Goal: Book appointment/travel/reservation

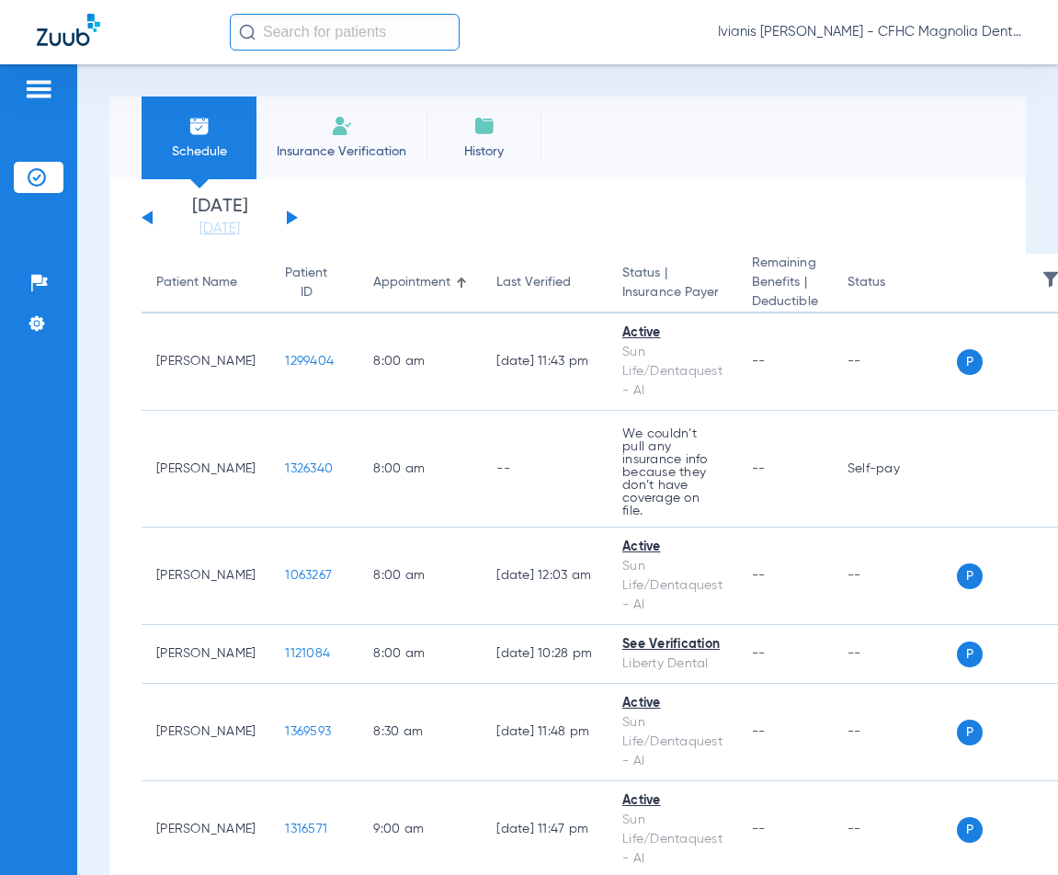
click at [360, 138] on li "Insurance Verification" at bounding box center [341, 137] width 170 height 83
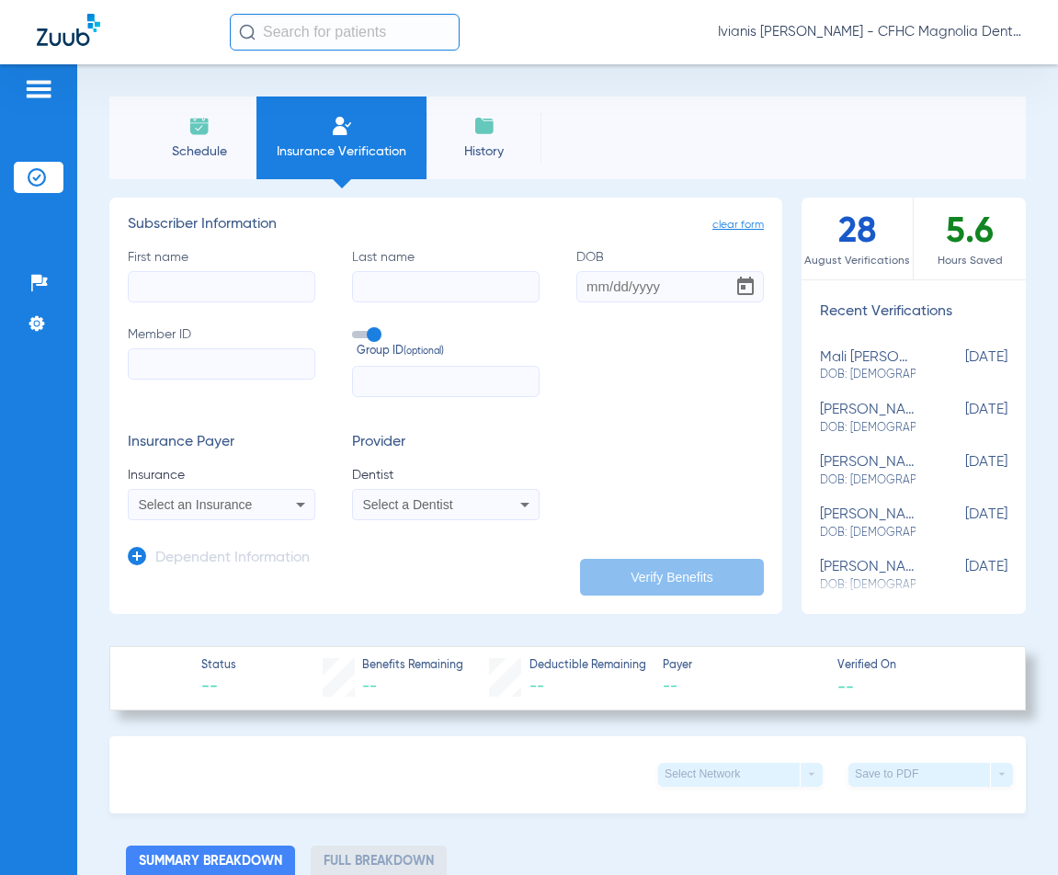
click at [210, 134] on li "Schedule" at bounding box center [199, 137] width 115 height 83
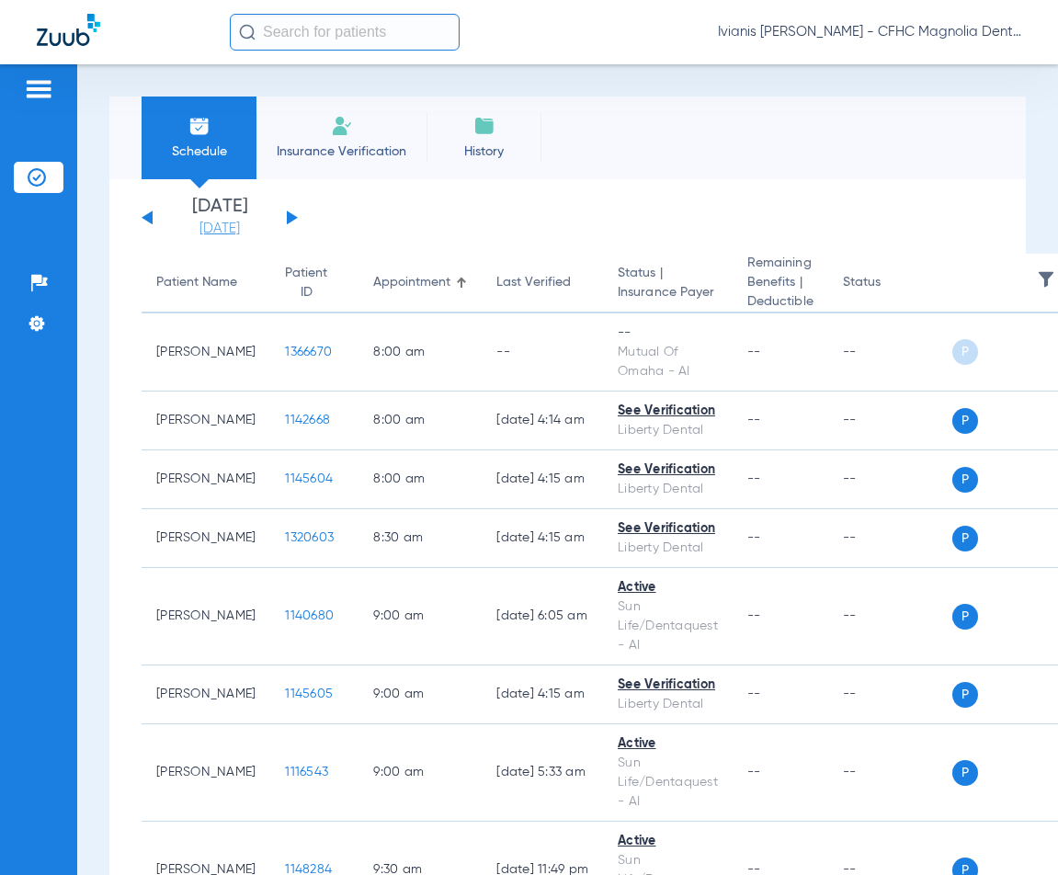
click at [219, 224] on link "[DATE]" at bounding box center [219, 229] width 110 height 18
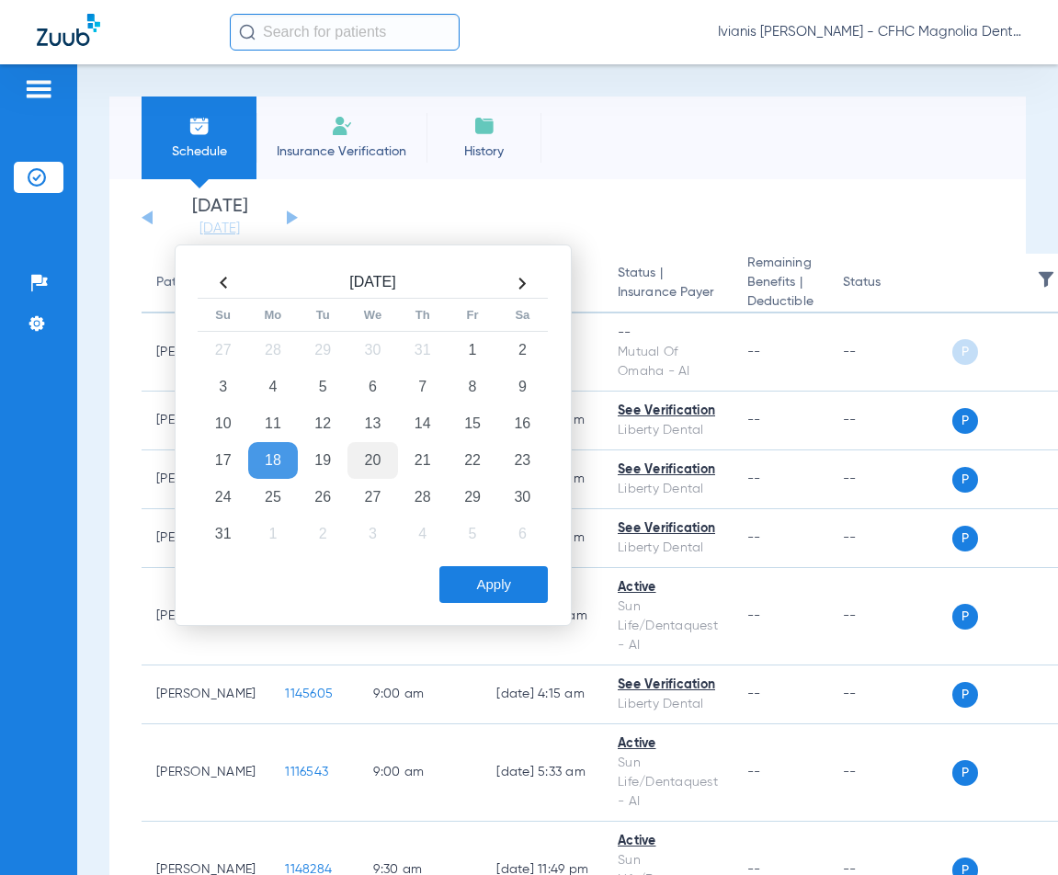
click at [380, 455] on td "20" at bounding box center [372, 460] width 50 height 37
click at [486, 581] on button "Apply" at bounding box center [493, 584] width 108 height 37
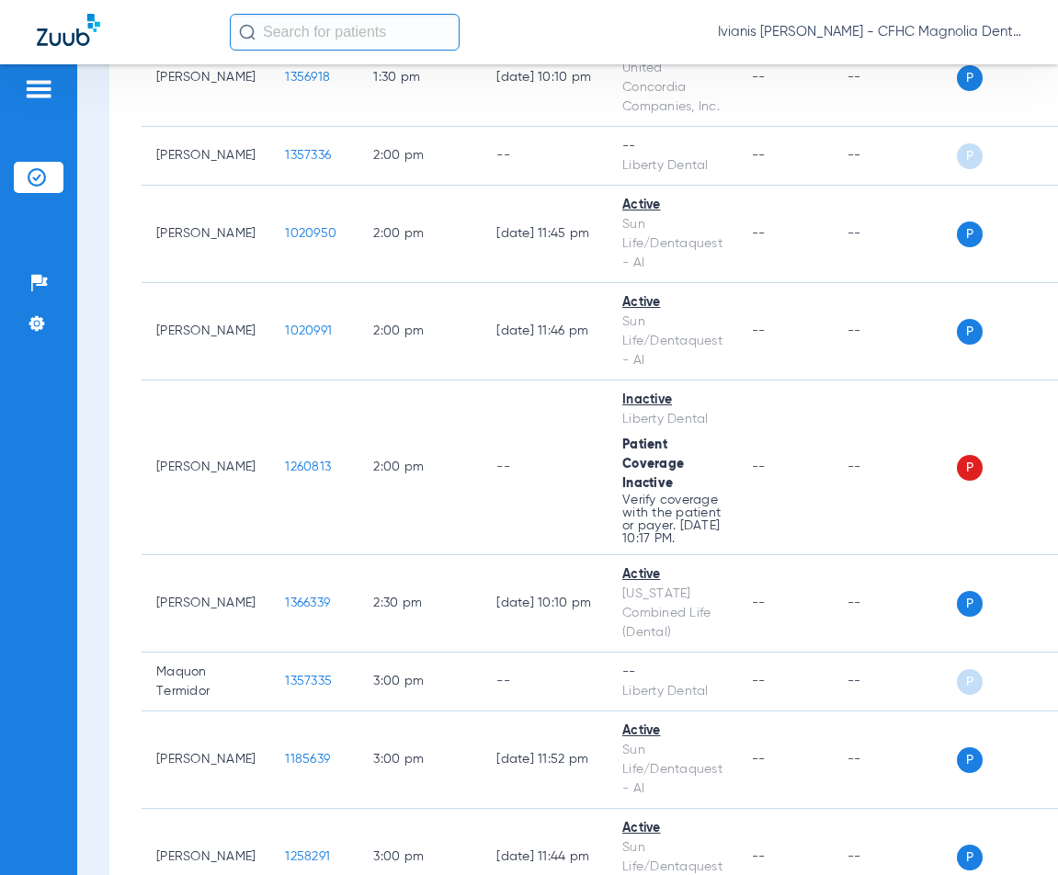
scroll to position [2297, 0]
